Goal: Information Seeking & Learning: Understand process/instructions

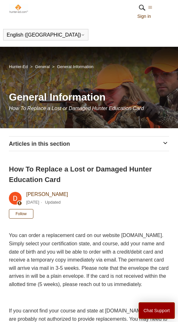
scroll to position [61, 0]
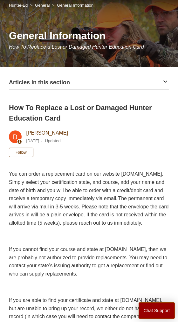
click at [150, 171] on p "You can order a replacement card on our website www.ILostMyCard.com. Simply sel…" at bounding box center [89, 198] width 160 height 57
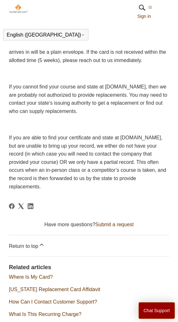
scroll to position [202, 0]
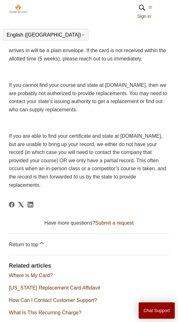
click at [109, 292] on li "[US_STATE] Replacement Card Affidavit" at bounding box center [89, 288] width 160 height 8
click at [100, 291] on link "[US_STATE] Replacement Card Affidavit" at bounding box center [54, 287] width 91 height 5
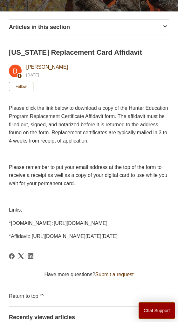
scroll to position [119, 0]
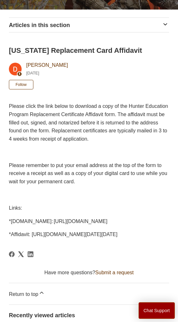
click at [109, 237] on span "*Affidavit: [URL][DOMAIN_NAME][DATE][DATE]" at bounding box center [63, 234] width 109 height 5
click at [27, 237] on span "*Affidavit: [URL][DOMAIN_NAME][DATE][DATE]" at bounding box center [63, 234] width 109 height 5
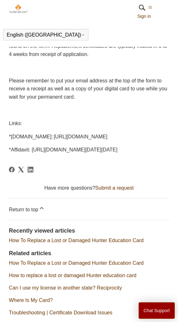
scroll to position [180, 0]
click at [136, 243] on link "How To Replace a Lost or Damaged Hunter Education Card" at bounding box center [76, 240] width 135 height 5
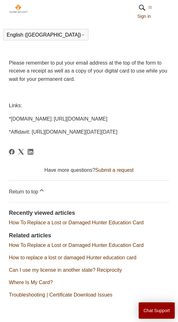
scroll to position [200, 0]
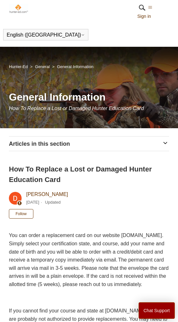
click at [161, 180] on h2 "How To Replace a Lost or Damaged Hunter Education Card" at bounding box center [89, 174] width 160 height 21
